Goal: Task Accomplishment & Management: Use online tool/utility

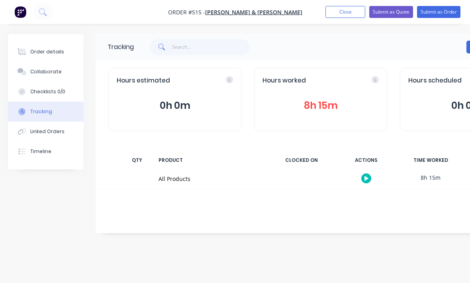
scroll to position [27, 0]
click at [346, 8] on button "Close" at bounding box center [345, 12] width 40 height 12
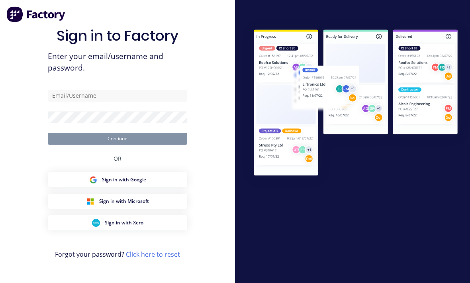
click at [345, 18] on img at bounding box center [355, 103] width 228 height 170
click at [68, 90] on input "text" at bounding box center [117, 96] width 139 height 12
type input "[EMAIL_ADDRESS][DOMAIN_NAME]"
click at [117, 132] on button "Continue" at bounding box center [117, 138] width 139 height 12
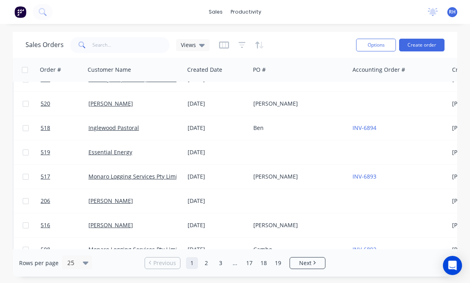
scroll to position [331, 0]
click at [110, 196] on link "[PERSON_NAME]" at bounding box center [110, 200] width 45 height 8
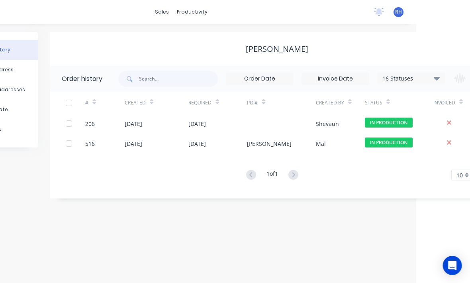
scroll to position [26, 72]
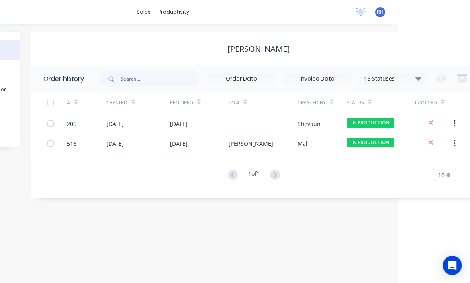
click at [142, 113] on div "[DATE]" at bounding box center [139, 123] width 64 height 20
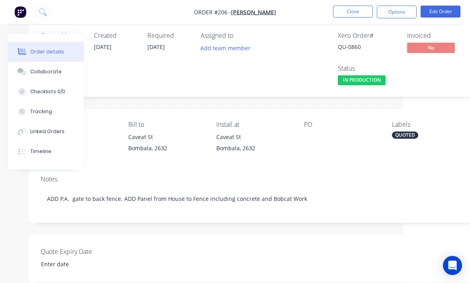
scroll to position [0, 66]
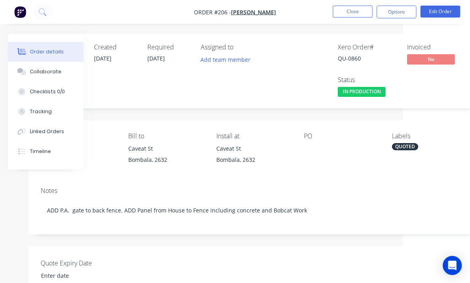
click at [53, 118] on button "Tracking" at bounding box center [46, 111] width 76 height 20
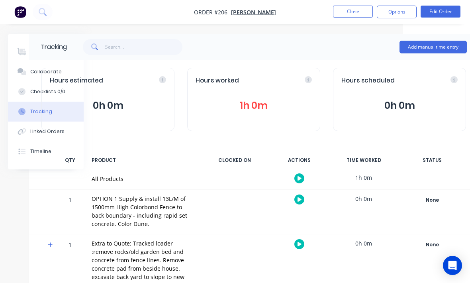
click at [434, 50] on button "Add manual time entry" at bounding box center [432, 47] width 67 height 13
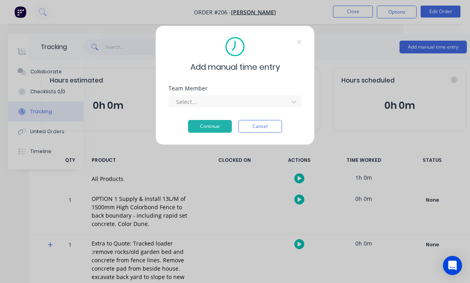
click at [295, 105] on icon at bounding box center [294, 101] width 8 height 8
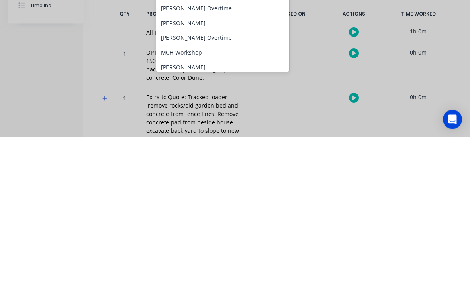
scroll to position [55, 0]
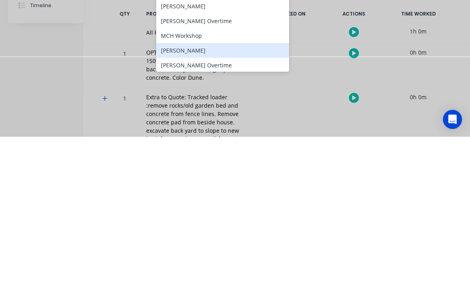
click at [222, 189] on div "[PERSON_NAME]" at bounding box center [222, 196] width 133 height 15
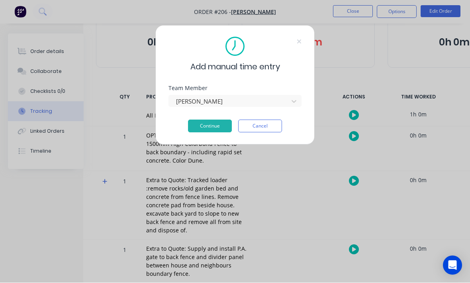
click at [226, 129] on button "Continue" at bounding box center [210, 126] width 44 height 13
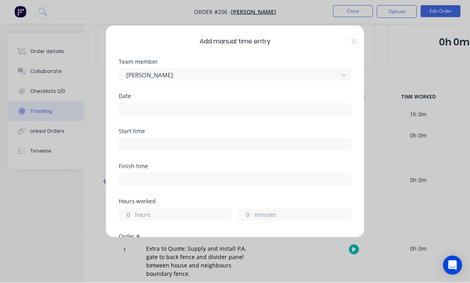
click at [280, 103] on input at bounding box center [235, 109] width 232 height 12
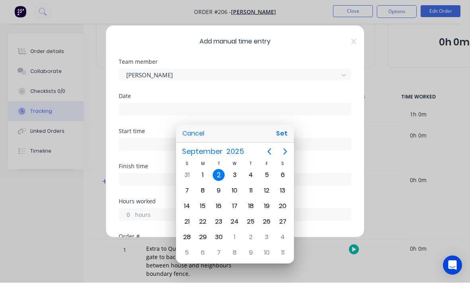
click at [286, 134] on button "Set" at bounding box center [282, 134] width 18 height 14
type input "[DATE]"
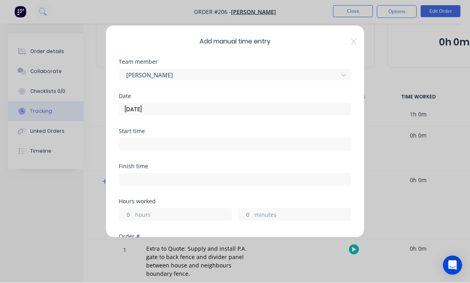
click at [217, 143] on input at bounding box center [235, 144] width 232 height 12
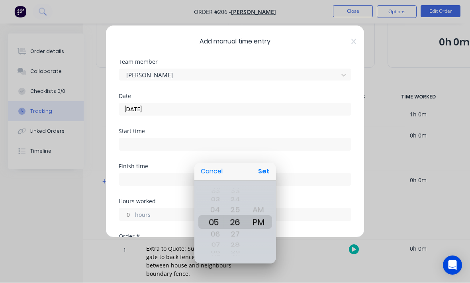
click at [268, 171] on button "Set" at bounding box center [264, 171] width 18 height 14
type input "05:26 PM"
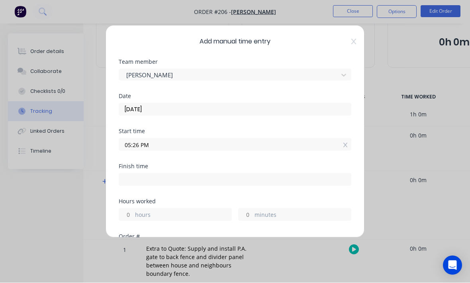
click at [187, 181] on input at bounding box center [235, 179] width 232 height 12
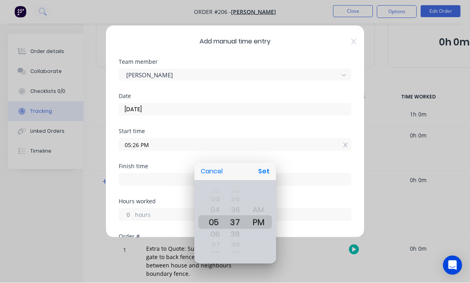
click at [168, 211] on div at bounding box center [234, 141] width 597 height 410
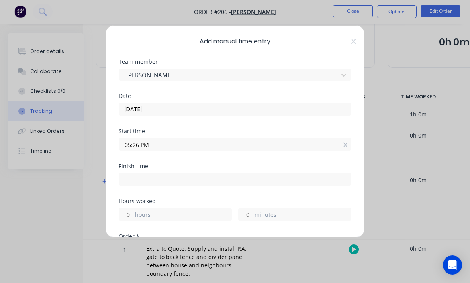
click at [153, 215] on label "hours" at bounding box center [183, 215] width 96 height 10
click at [133, 215] on input "hours" at bounding box center [126, 214] width 14 height 12
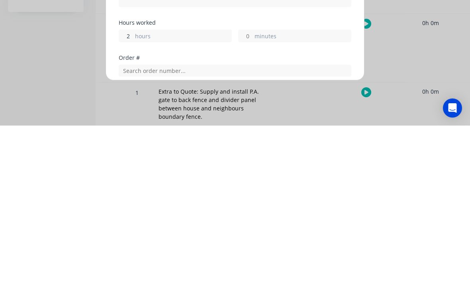
scroll to position [27, 0]
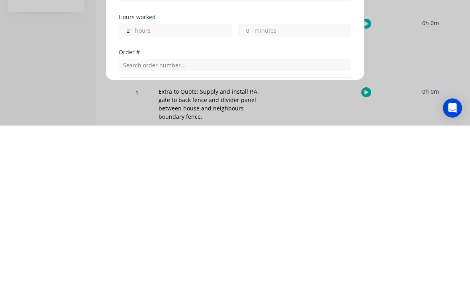
type input "2"
click at [292, 207] on div "Order #" at bounding box center [235, 210] width 232 height 6
type input "07:26 PM"
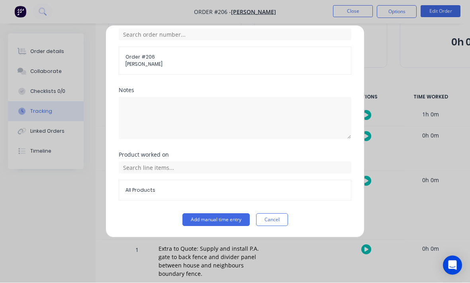
scroll to position [214, 0]
click at [213, 219] on button "Add manual time entry" at bounding box center [215, 219] width 67 height 13
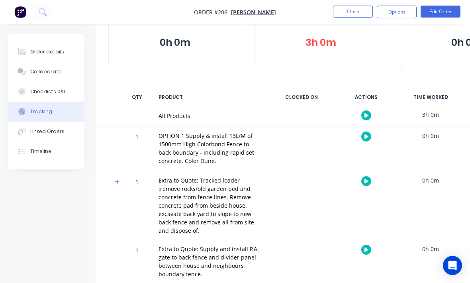
click at [352, 9] on button "Close" at bounding box center [353, 12] width 40 height 12
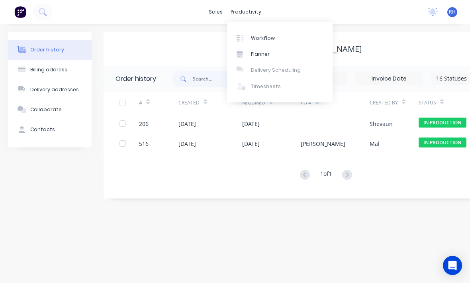
click at [287, 39] on link "Workflow" at bounding box center [279, 38] width 105 height 16
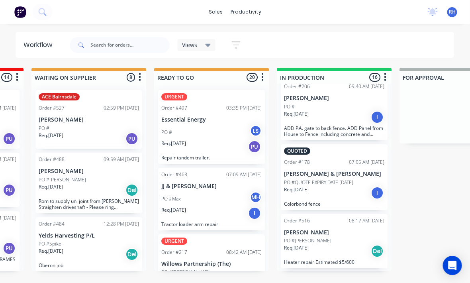
scroll to position [25, 0]
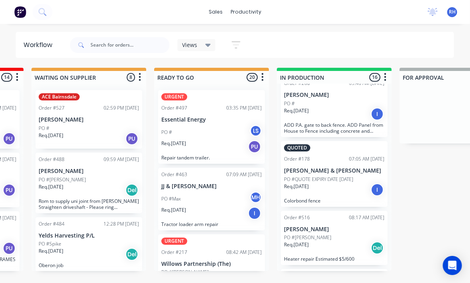
click at [347, 169] on p "[PERSON_NAME] & [PERSON_NAME]" at bounding box center [334, 170] width 100 height 7
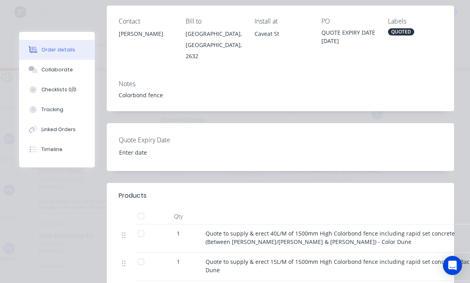
scroll to position [172, 0]
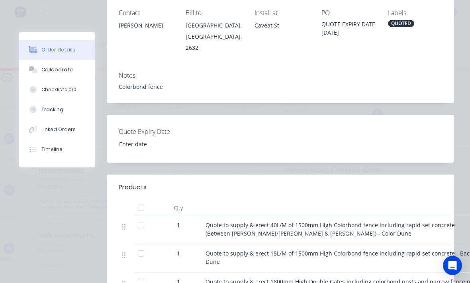
click at [72, 106] on button "Tracking" at bounding box center [57, 109] width 76 height 20
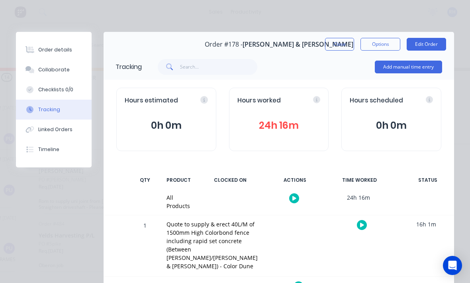
scroll to position [0, 0]
click at [416, 63] on button "Add manual time entry" at bounding box center [407, 66] width 67 height 13
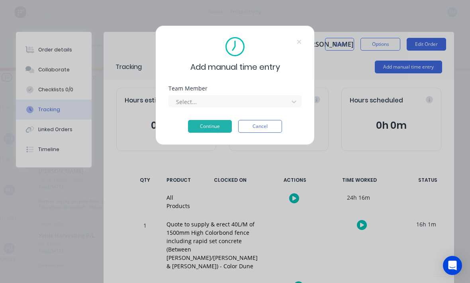
click at [302, 99] on div "Add manual time entry Team Member Select... Continue Cancel" at bounding box center [234, 84] width 159 height 119
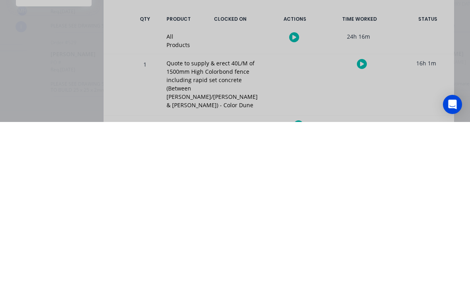
scroll to position [82, 0]
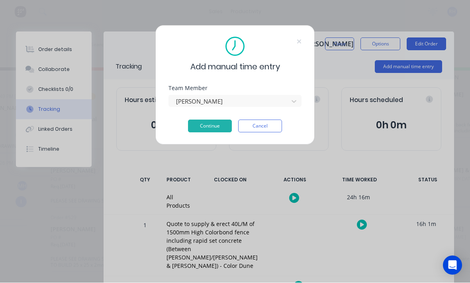
click at [201, 125] on button "Continue" at bounding box center [210, 126] width 44 height 13
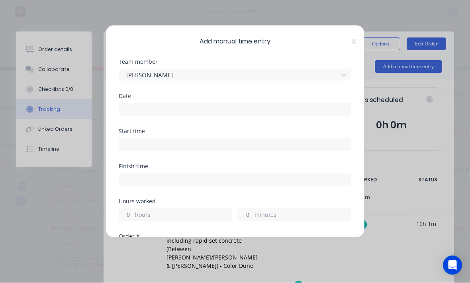
click at [222, 105] on input at bounding box center [235, 109] width 232 height 12
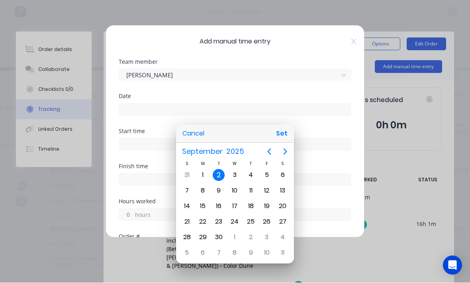
click at [284, 133] on button "Set" at bounding box center [282, 134] width 18 height 14
type input "[DATE]"
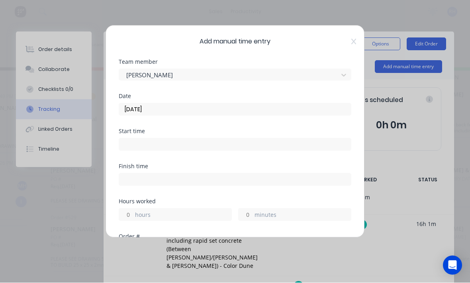
click at [227, 148] on input at bounding box center [235, 144] width 232 height 12
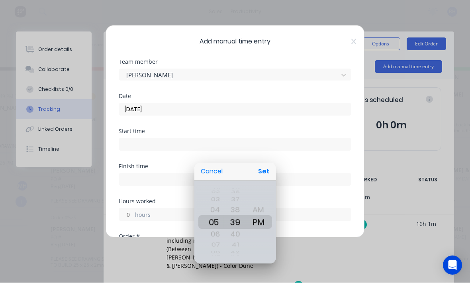
click at [275, 162] on div at bounding box center [234, 141] width 597 height 410
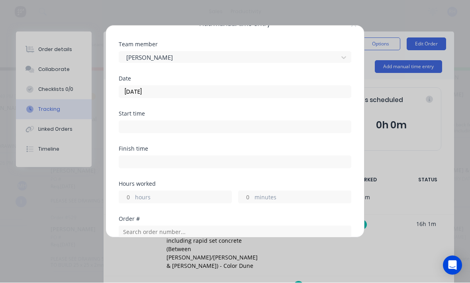
scroll to position [19, 0]
click at [215, 126] on input at bounding box center [235, 126] width 232 height 12
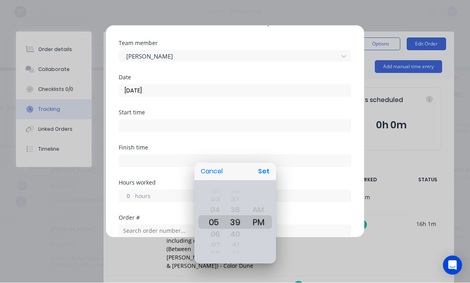
click at [182, 128] on div at bounding box center [234, 141] width 597 height 410
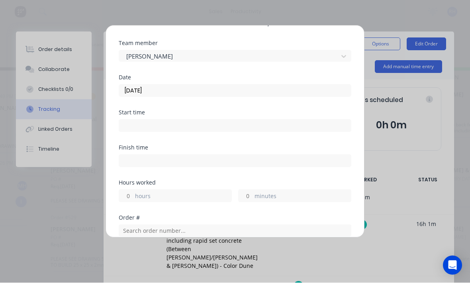
click at [201, 124] on input at bounding box center [235, 126] width 232 height 12
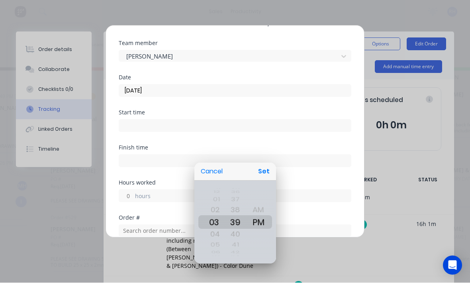
click at [279, 172] on div at bounding box center [234, 141] width 597 height 410
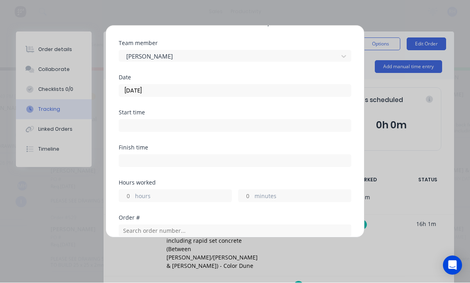
click at [217, 123] on input at bounding box center [235, 126] width 232 height 12
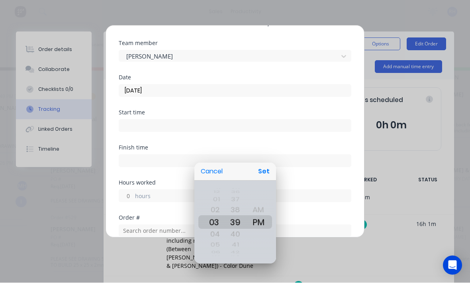
click at [265, 173] on button "Set" at bounding box center [264, 171] width 18 height 14
type input "03:39 PM"
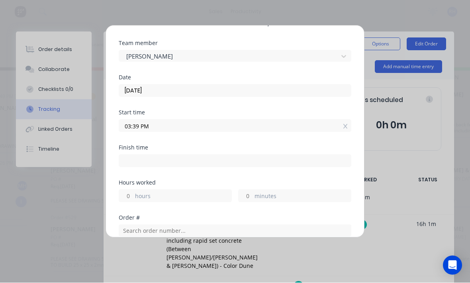
click at [212, 157] on input at bounding box center [235, 161] width 232 height 12
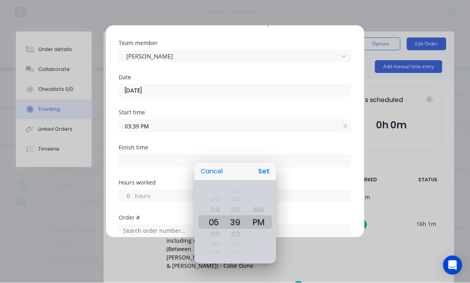
click at [304, 146] on div at bounding box center [234, 141] width 597 height 410
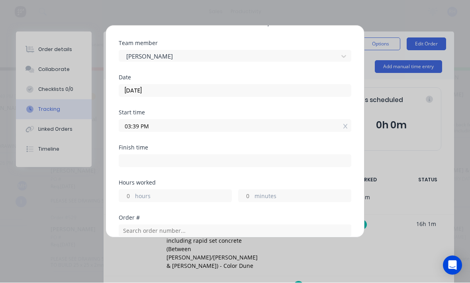
click at [156, 196] on label "hours" at bounding box center [183, 197] width 96 height 10
click at [133, 196] on input "hours" at bounding box center [126, 196] width 14 height 12
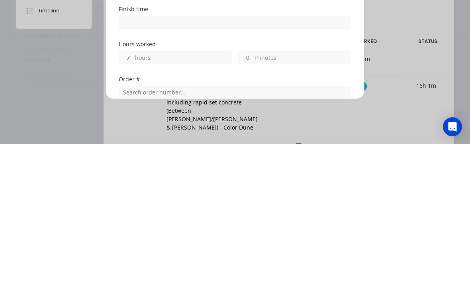
type input "7"
click at [281, 192] on label "minutes" at bounding box center [302, 197] width 96 height 10
click at [252, 190] on input "minutes" at bounding box center [245, 196] width 14 height 12
type input "10:39 PM"
click at [286, 192] on label "minutes" at bounding box center [302, 197] width 96 height 10
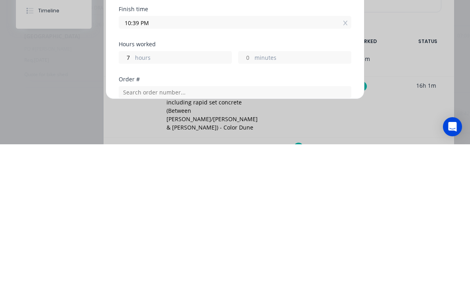
click at [252, 190] on input "minutes" at bounding box center [245, 196] width 14 height 12
type input "15"
click at [299, 215] on div "Order #" at bounding box center [235, 218] width 232 height 6
type input "10:54 PM"
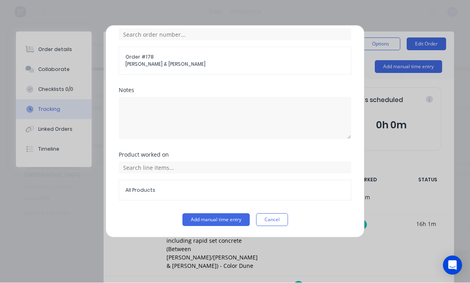
scroll to position [214, 0]
click at [231, 218] on button "Add manual time entry" at bounding box center [215, 219] width 67 height 13
